Goal: Transaction & Acquisition: Subscribe to service/newsletter

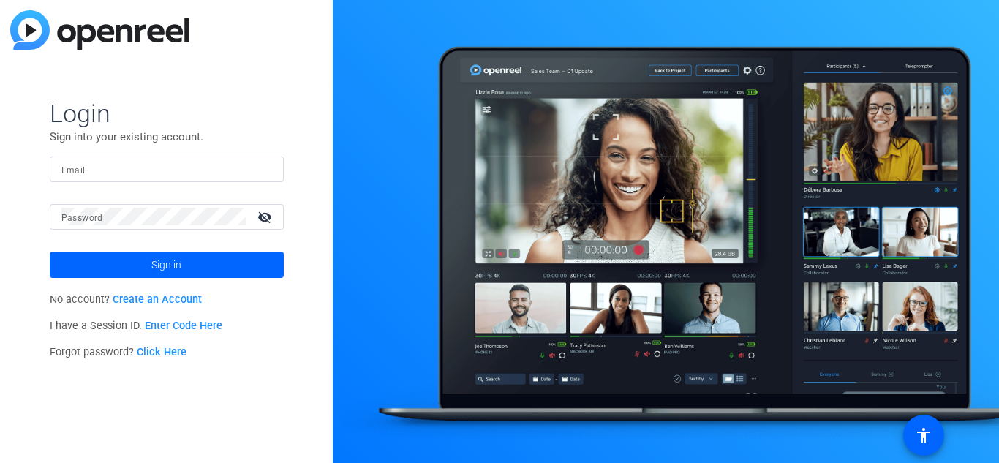
click at [261, 159] on div at bounding box center [166, 170] width 211 height 26
click at [241, 176] on input "Email" at bounding box center [166, 169] width 211 height 18
click at [174, 297] on link "Create an Account" at bounding box center [157, 299] width 89 height 12
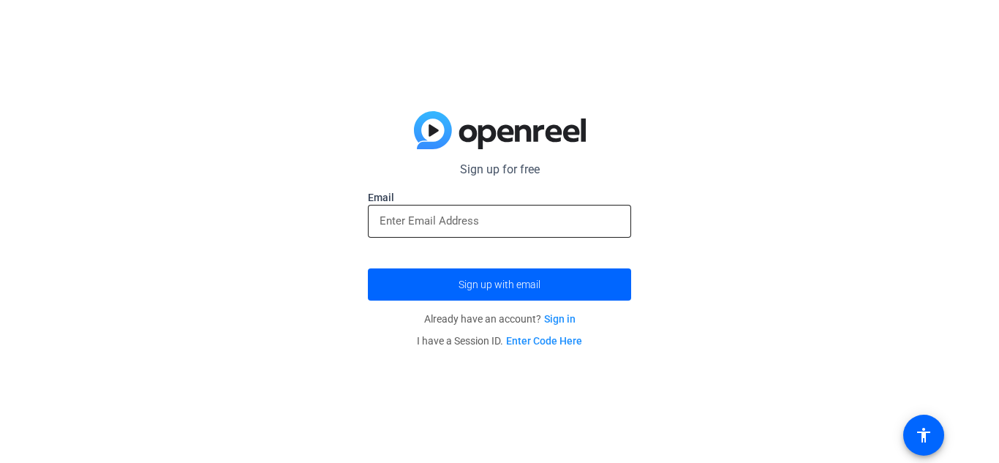
click at [455, 228] on input "email" at bounding box center [500, 221] width 240 height 18
drag, startPoint x: 475, startPoint y: 301, endPoint x: 486, endPoint y: 297, distance: 11.6
click at [486, 297] on span "submit" at bounding box center [499, 284] width 263 height 35
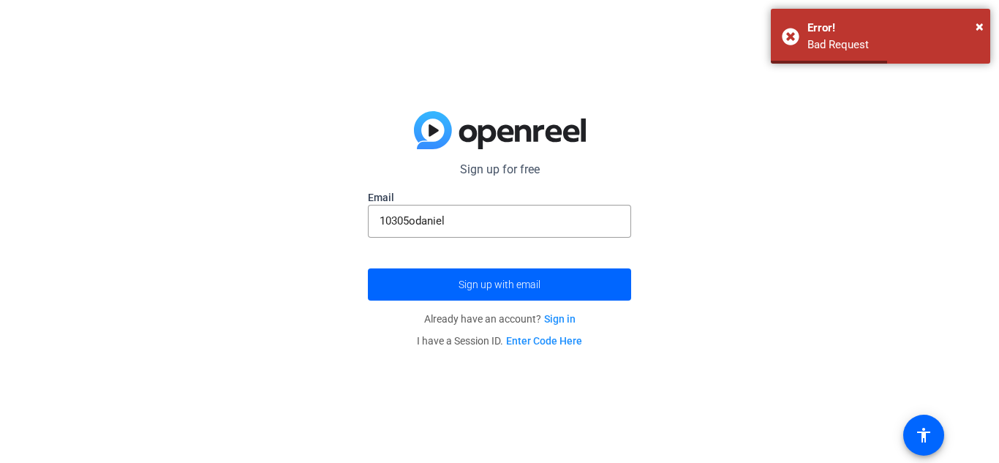
drag, startPoint x: 486, startPoint y: 297, endPoint x: 759, endPoint y: 267, distance: 274.5
click at [759, 267] on div "Sign up for free Email 10305odaniel Sign up with email Already have an account?…" at bounding box center [499, 231] width 999 height 463
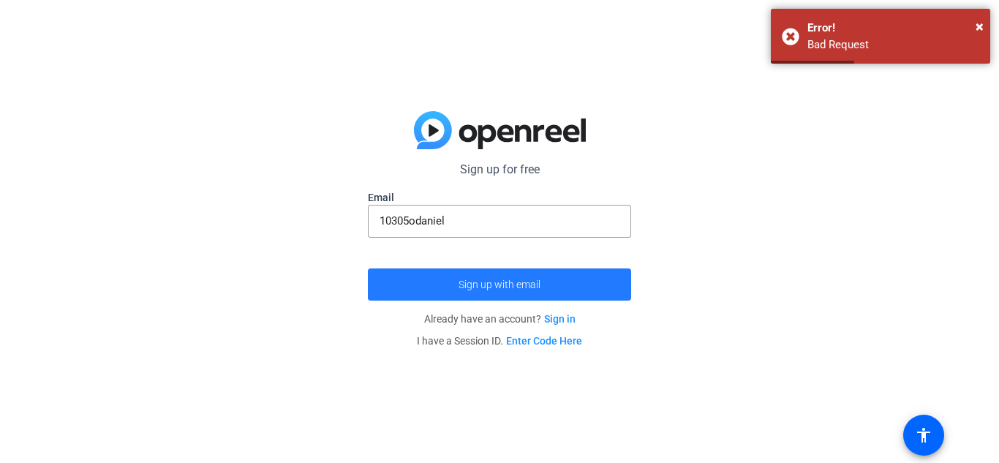
click at [560, 279] on span "submit" at bounding box center [499, 284] width 263 height 35
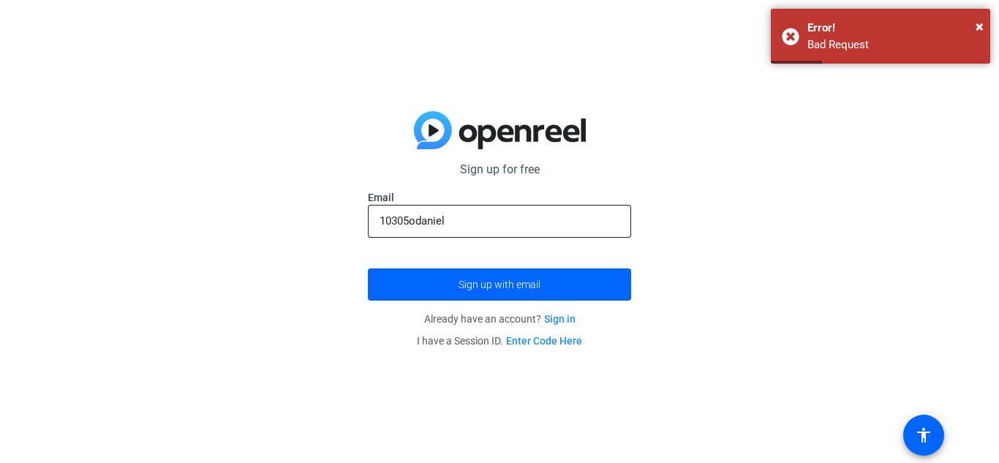
click at [491, 219] on input "10305odaniel" at bounding box center [500, 221] width 240 height 18
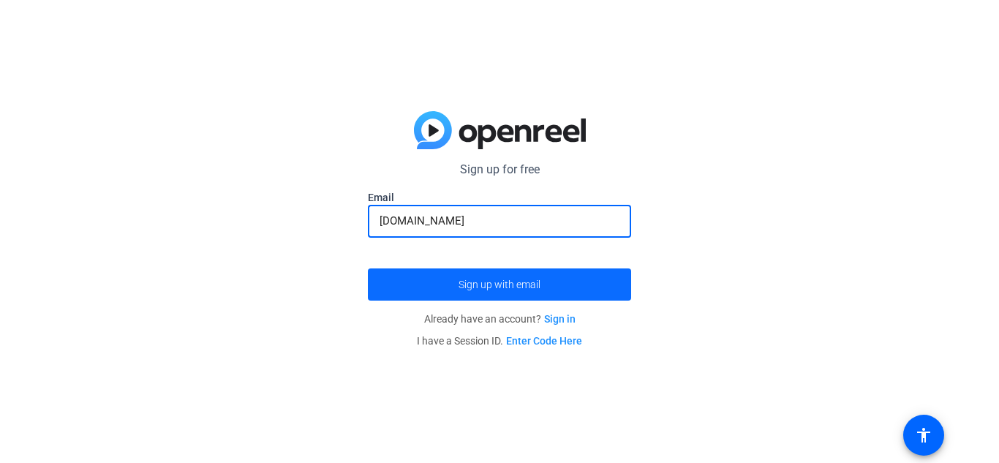
click at [549, 289] on span "submit" at bounding box center [499, 284] width 263 height 35
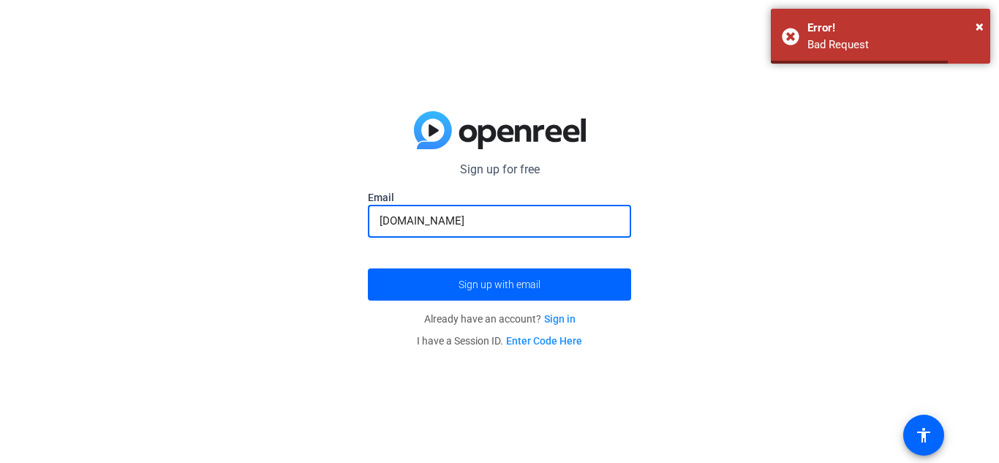
click at [454, 222] on input "[DOMAIN_NAME]" at bounding box center [500, 221] width 240 height 18
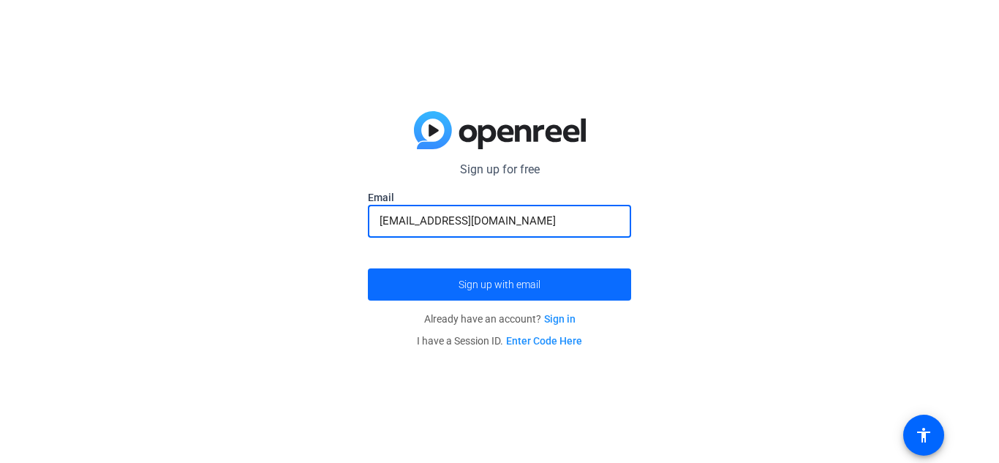
type input "[EMAIL_ADDRESS][DOMAIN_NAME]"
click at [520, 290] on span "submit" at bounding box center [499, 284] width 263 height 35
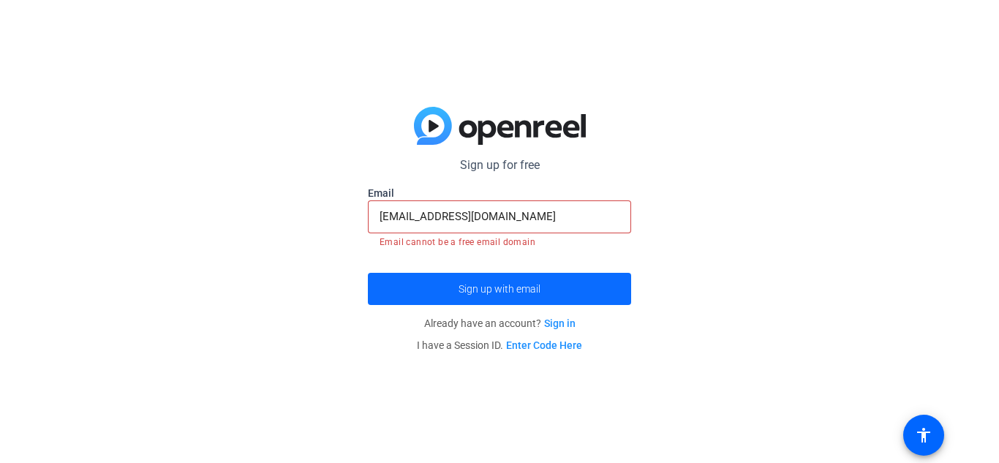
click at [489, 289] on span "Sign up with email" at bounding box center [500, 289] width 82 height 0
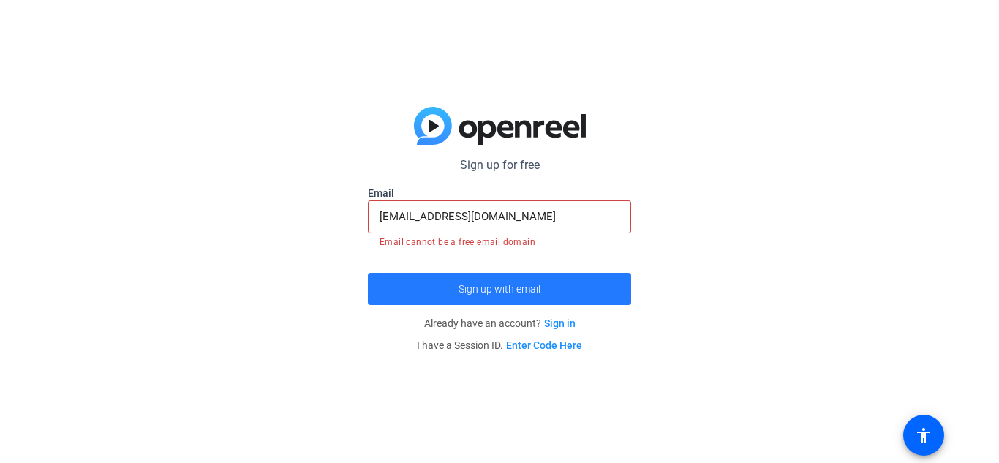
click at [489, 289] on span "Sign up with email" at bounding box center [500, 289] width 82 height 0
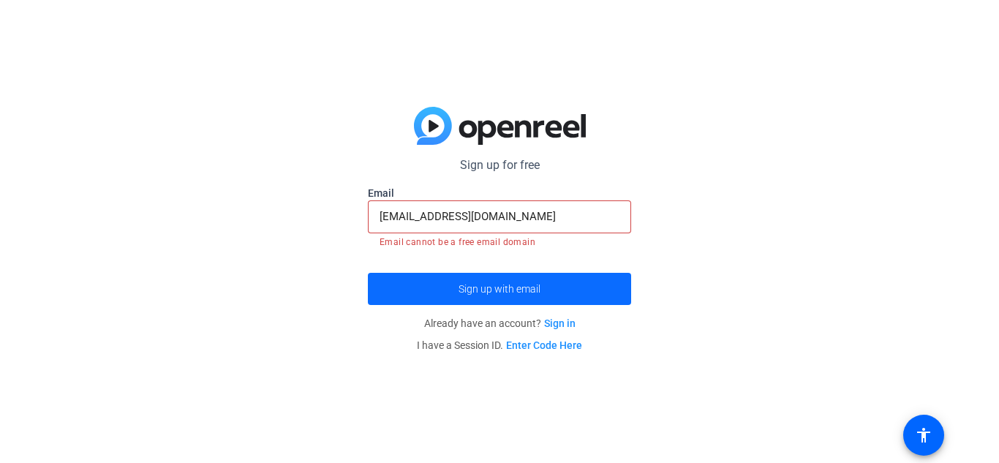
click at [455, 284] on span "submit" at bounding box center [499, 288] width 263 height 35
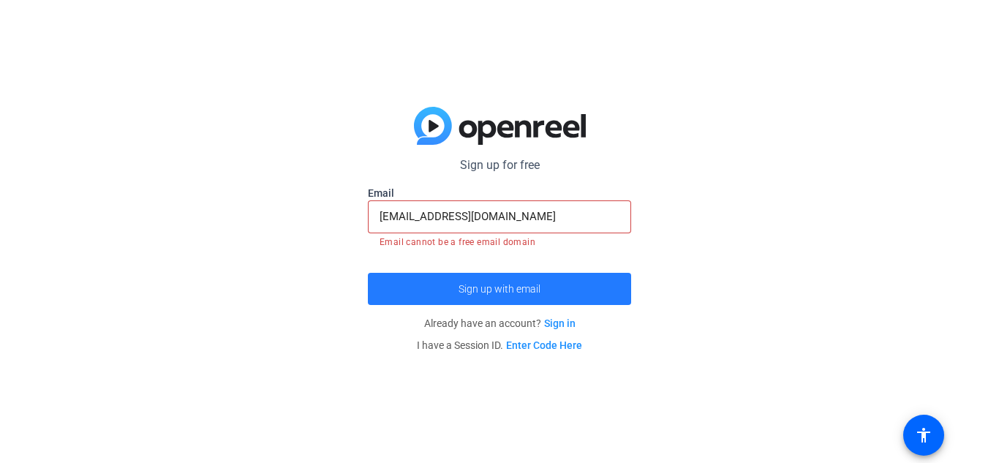
click at [455, 284] on span "submit" at bounding box center [499, 288] width 263 height 35
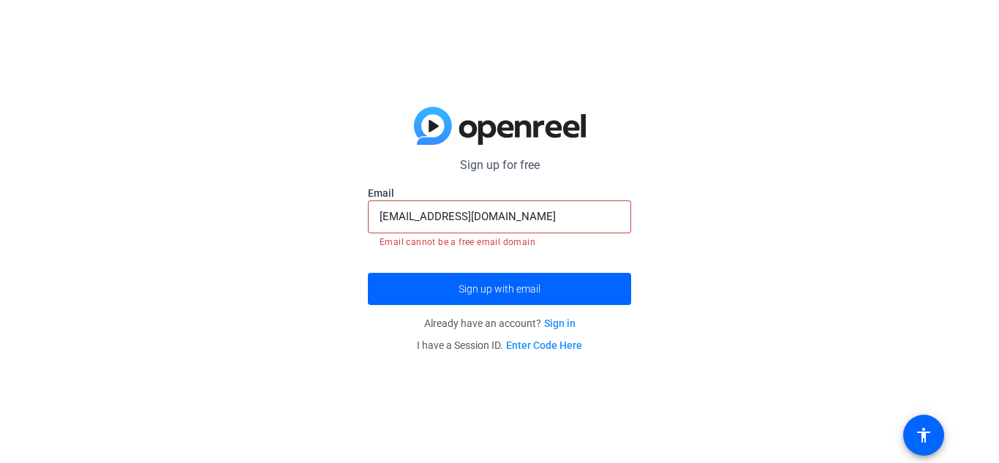
click at [566, 326] on link "Sign in" at bounding box center [559, 323] width 31 height 12
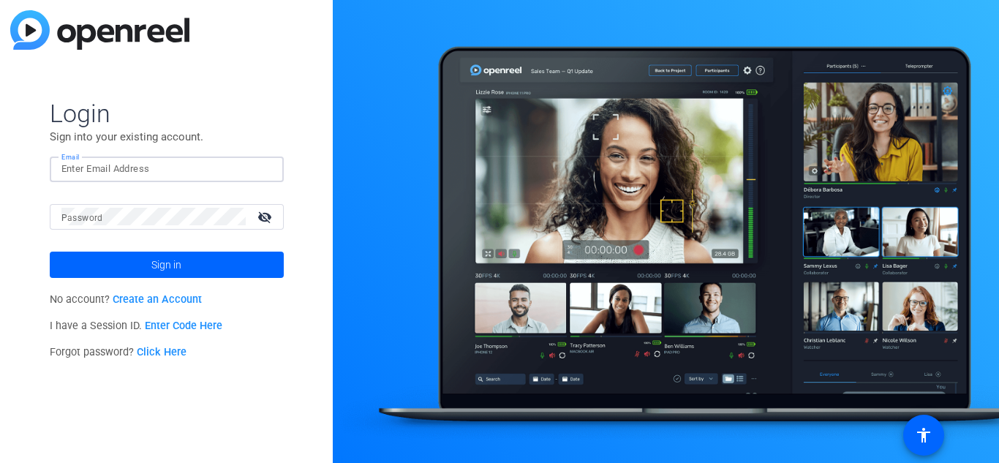
click at [168, 173] on input "Email" at bounding box center [166, 169] width 211 height 18
click at [189, 296] on link "Create an Account" at bounding box center [157, 299] width 89 height 12
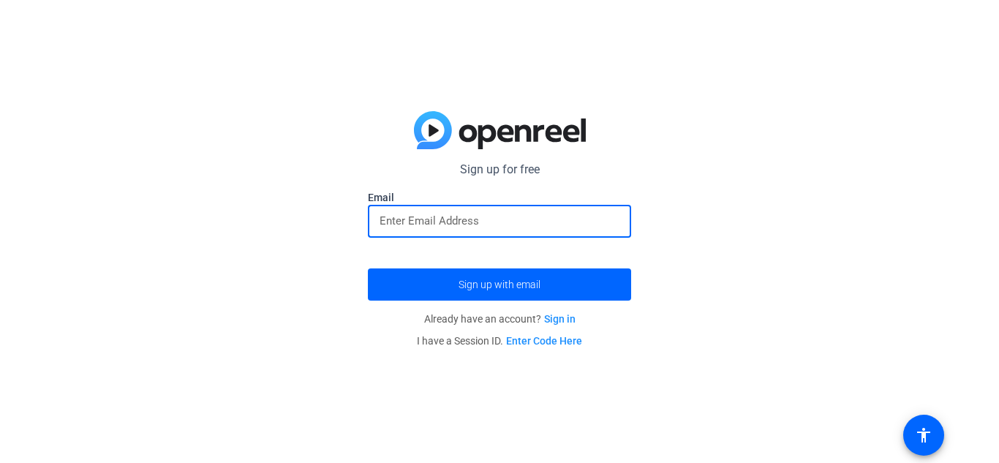
click at [413, 225] on input "email" at bounding box center [500, 221] width 240 height 18
click at [470, 229] on input "10305odaniel" at bounding box center [500, 221] width 240 height 18
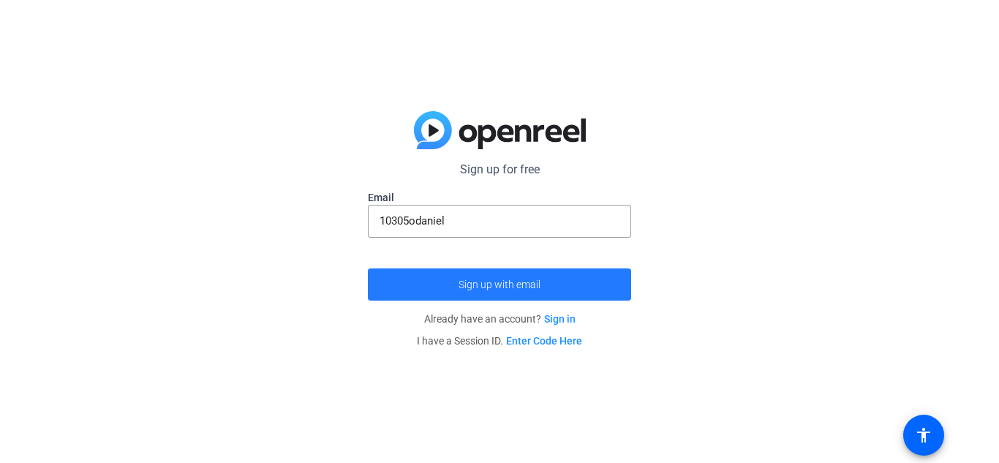
click at [509, 275] on span "submit" at bounding box center [499, 284] width 263 height 35
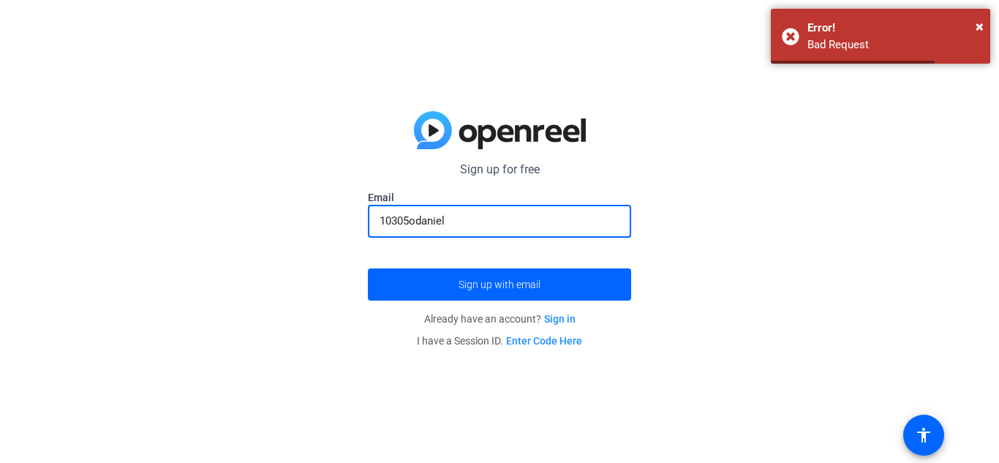
click at [548, 222] on input "10305odaniel" at bounding box center [500, 221] width 240 height 18
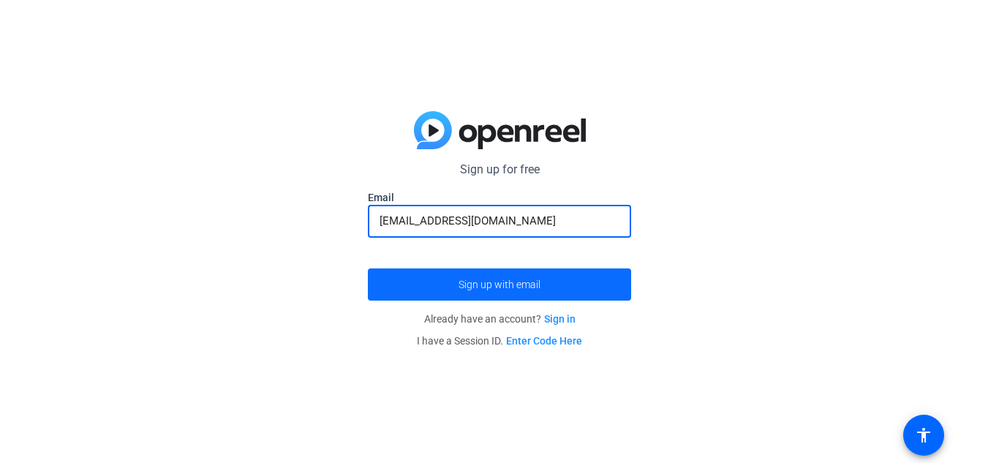
type input "[EMAIL_ADDRESS][DOMAIN_NAME]"
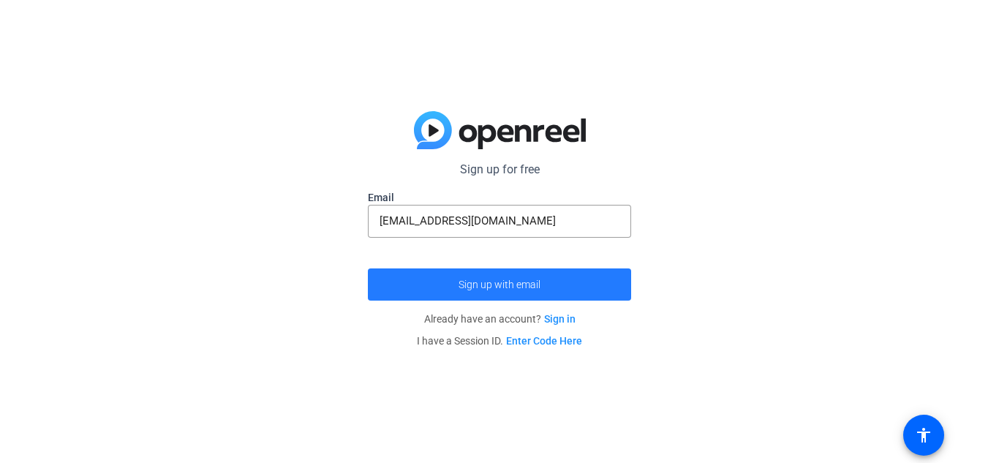
click at [532, 285] on span "Sign up with email" at bounding box center [500, 285] width 82 height 0
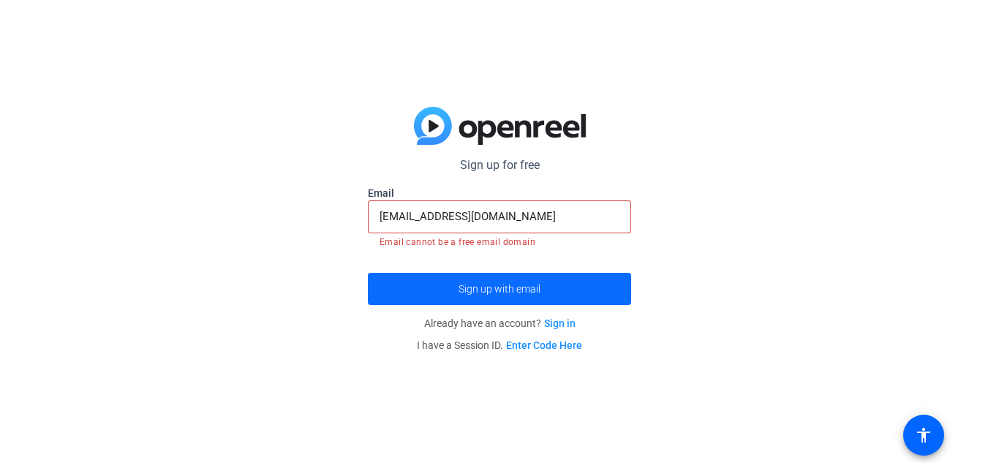
click at [532, 289] on span "Sign up with email" at bounding box center [500, 289] width 82 height 0
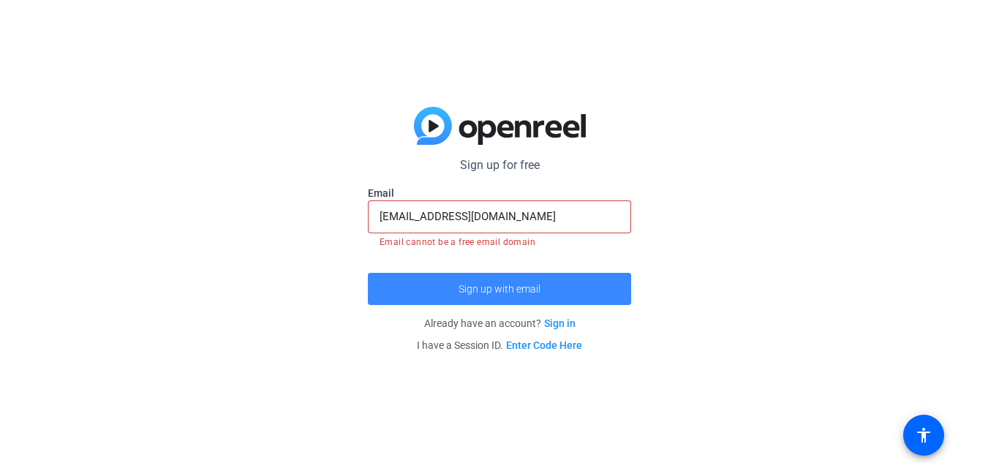
click at [532, 289] on span "Sign up with email" at bounding box center [500, 289] width 82 height 0
